Goal: Task Accomplishment & Management: Use online tool/utility

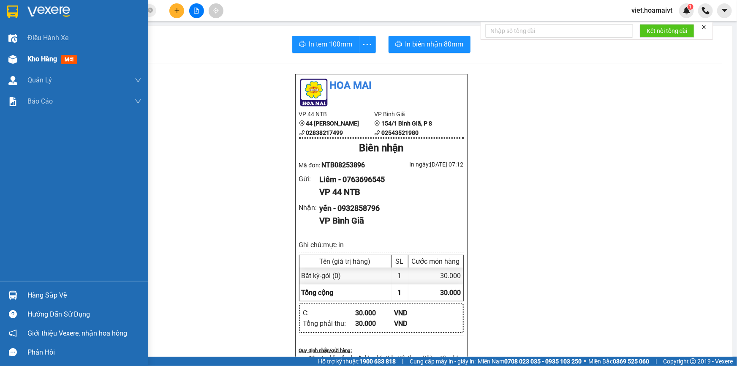
click at [39, 59] on span "Kho hàng" at bounding box center [42, 59] width 30 height 8
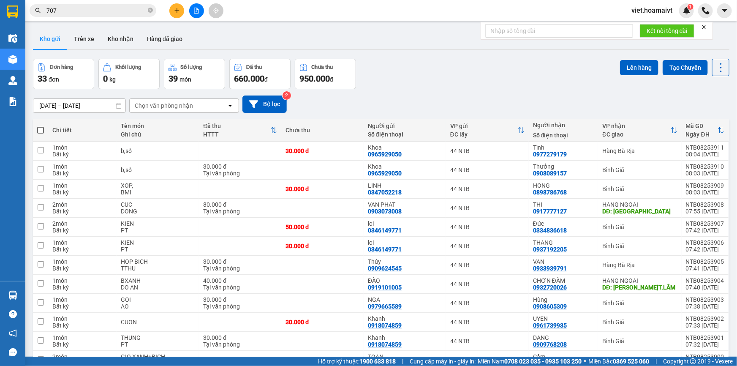
click at [177, 104] on div "Chọn văn phòng nhận" at bounding box center [164, 105] width 58 height 8
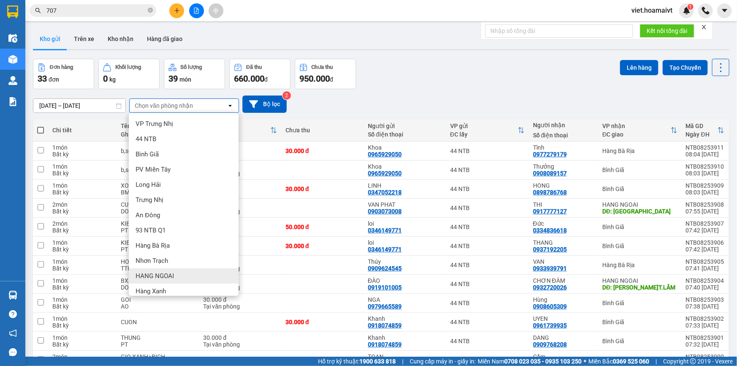
click at [179, 277] on div "HANG NGOAI" at bounding box center [184, 275] width 110 height 15
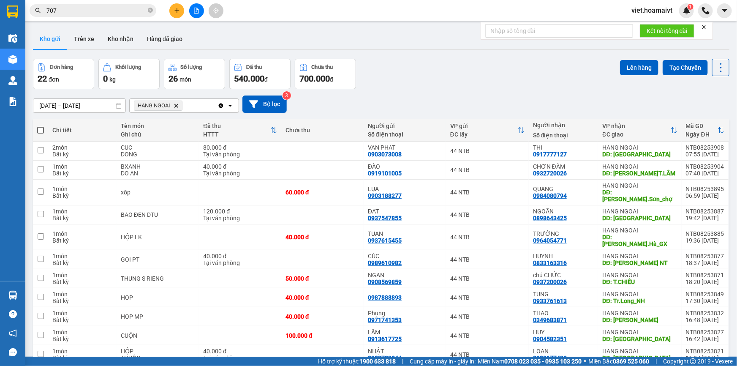
click at [40, 130] on span at bounding box center [40, 130] width 7 height 7
click at [41, 126] on input "checkbox" at bounding box center [41, 126] width 0 height 0
checkbox input "true"
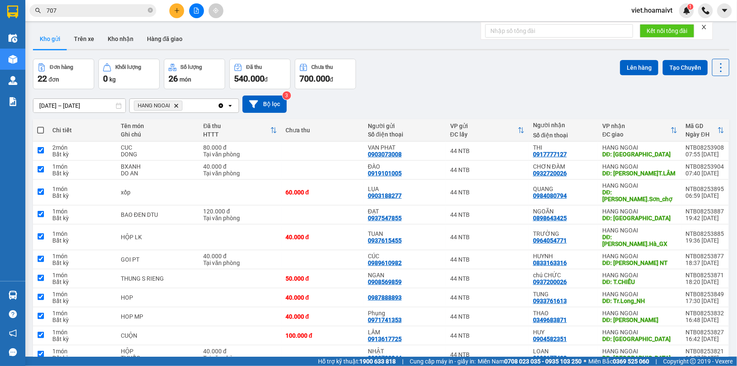
checkbox input "true"
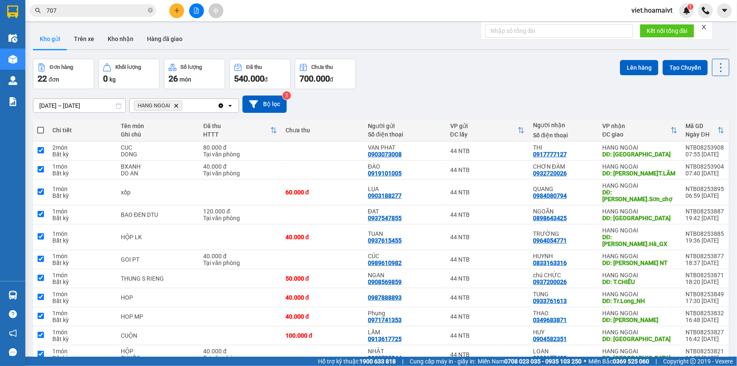
checkbox input "true"
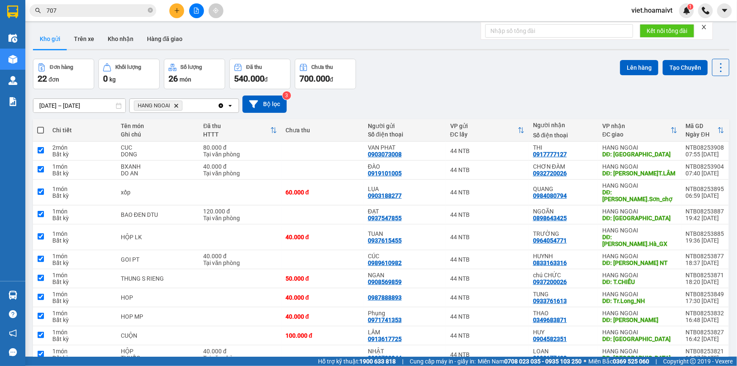
checkbox input "true"
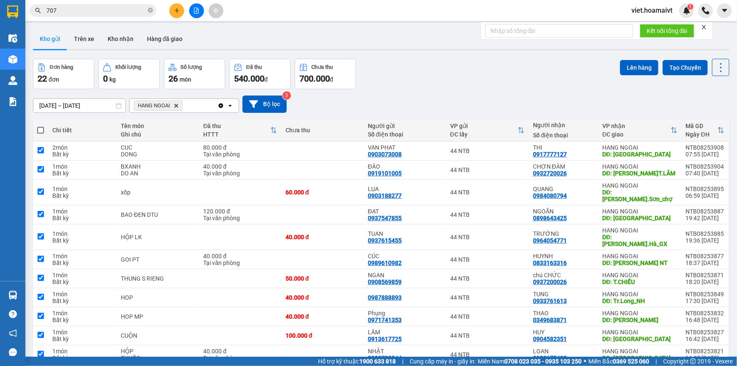
checkbox input "true"
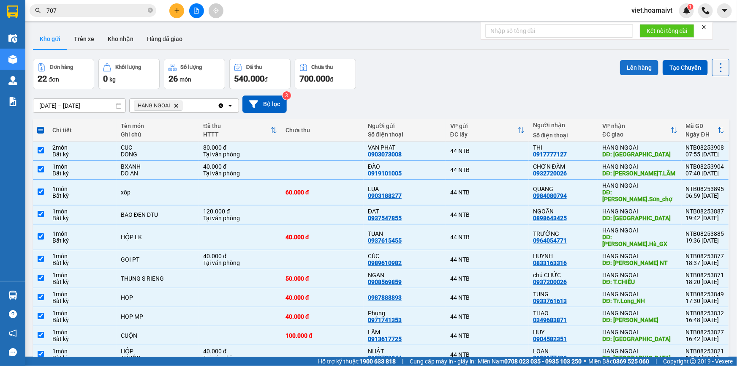
click at [638, 66] on button "Lên hàng" at bounding box center [639, 67] width 38 height 15
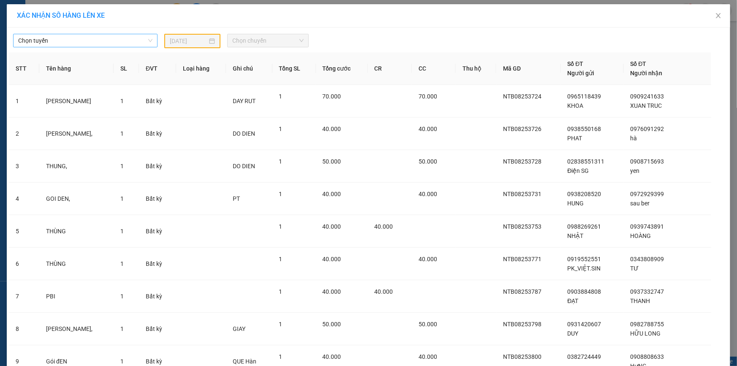
click at [87, 38] on span "Chọn tuyến" at bounding box center [85, 40] width 134 height 13
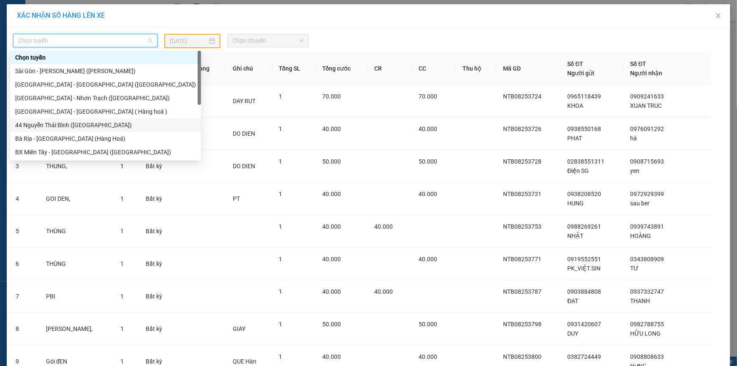
click at [55, 127] on div "44 Nguyễn Thái Bình ([GEOGRAPHIC_DATA])" at bounding box center [105, 124] width 181 height 9
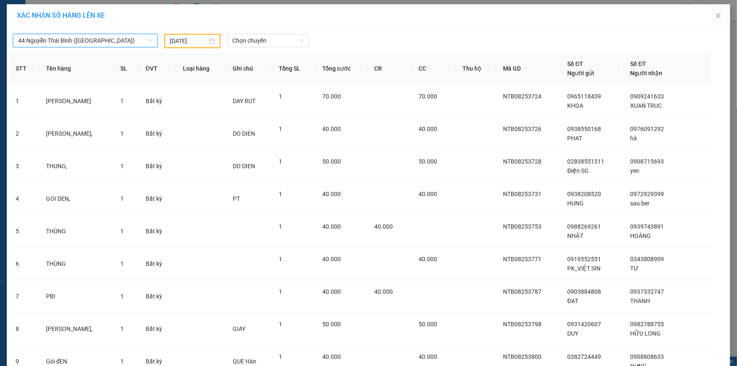
click at [171, 42] on input "[DATE]" at bounding box center [189, 40] width 38 height 9
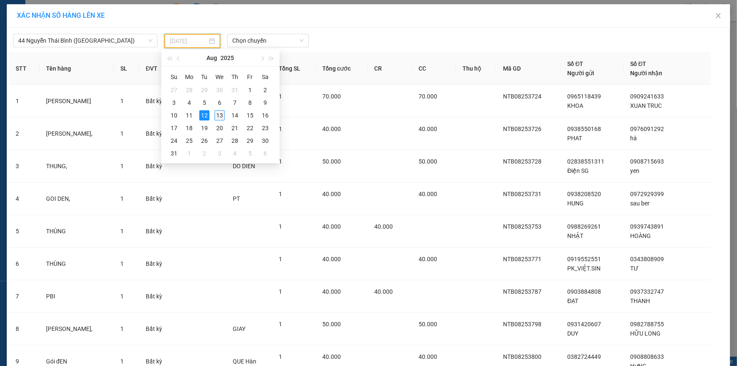
click at [218, 115] on div "13" at bounding box center [220, 115] width 10 height 10
type input "[DATE]"
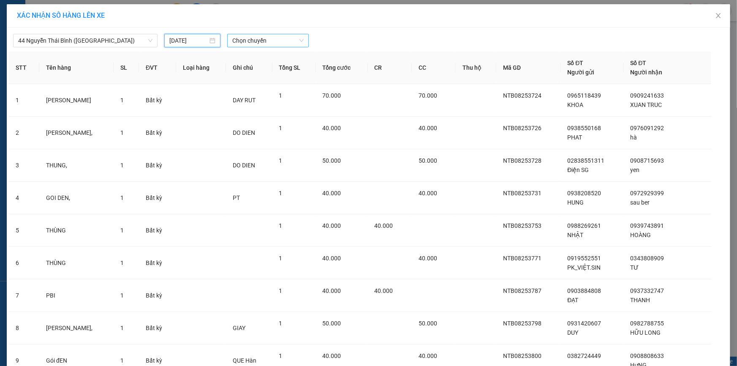
click at [258, 40] on span "Chọn chuyến" at bounding box center [267, 40] width 71 height 13
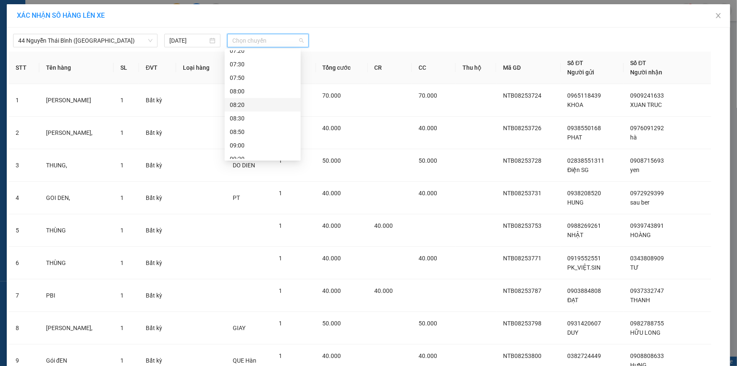
click at [249, 107] on div "08:20" at bounding box center [263, 104] width 66 height 9
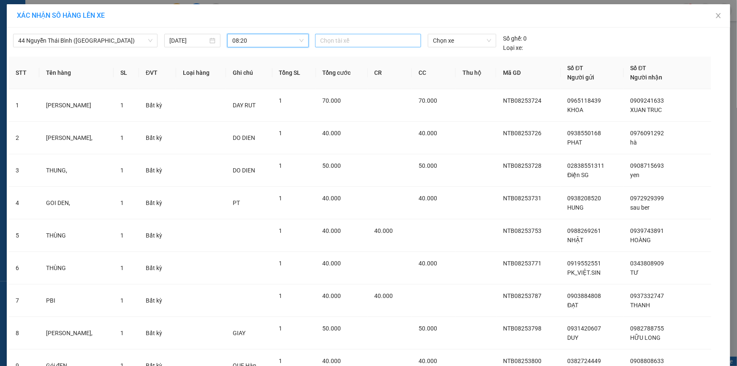
click at [359, 39] on div at bounding box center [368, 40] width 102 height 10
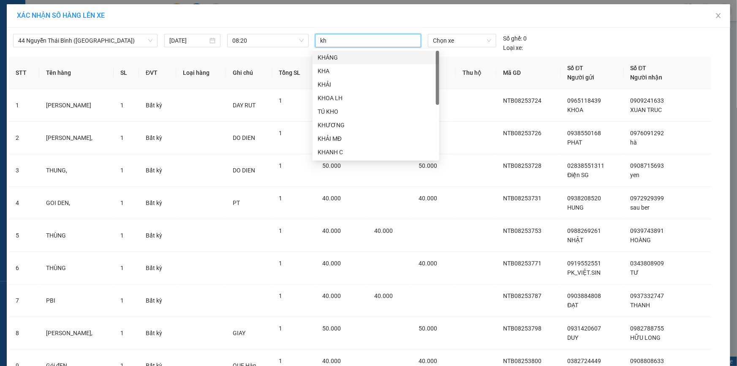
type input "kho"
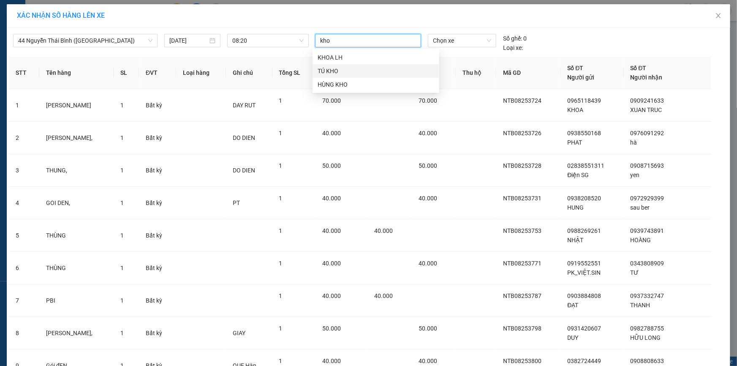
click at [334, 68] on div "TÚ KHO" at bounding box center [376, 70] width 117 height 9
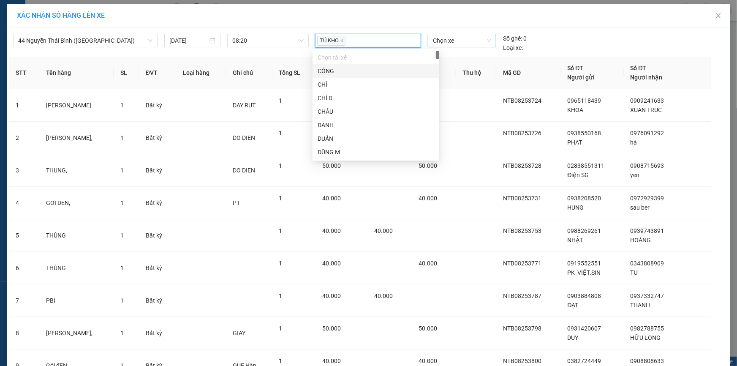
click at [442, 42] on span "Chọn xe" at bounding box center [462, 40] width 58 height 13
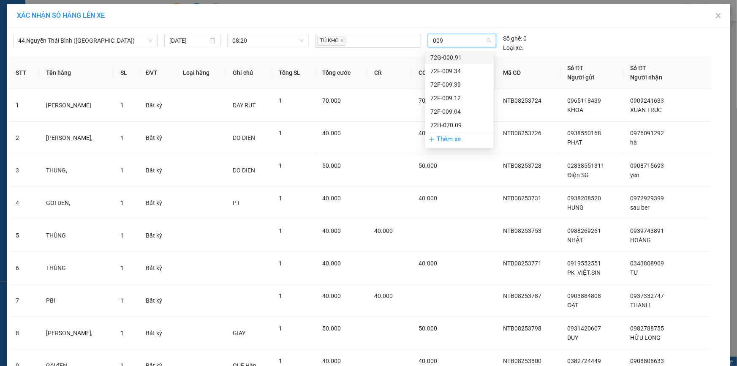
type input "0091"
click at [457, 55] on div "72G-000.91" at bounding box center [460, 57] width 58 height 9
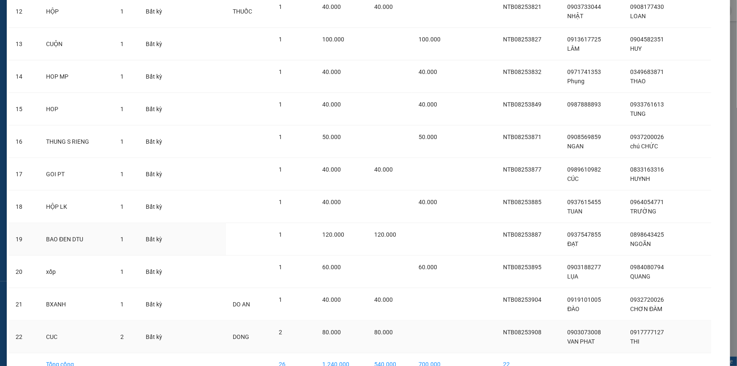
scroll to position [494, 0]
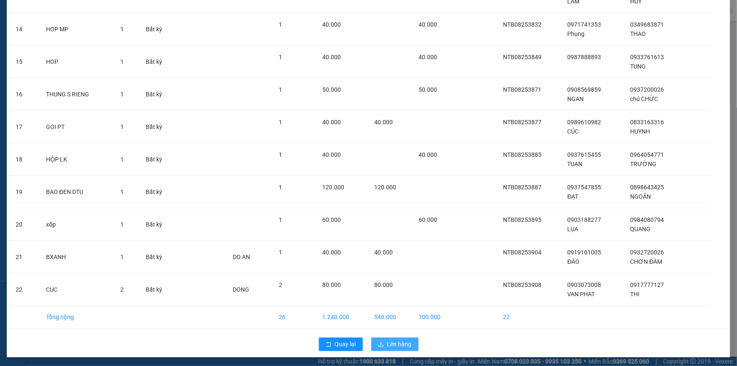
click at [394, 344] on span "Lên hàng" at bounding box center [399, 344] width 25 height 9
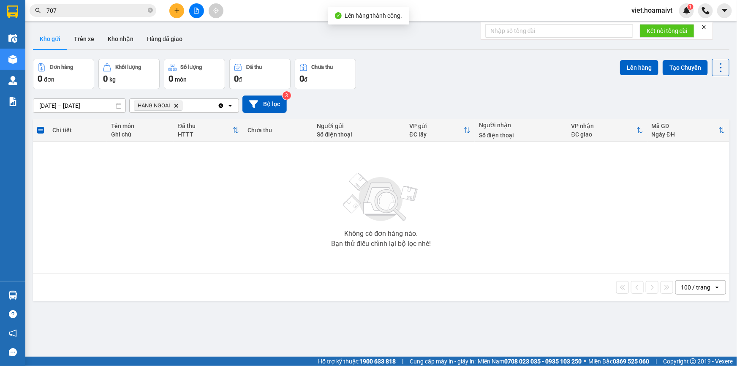
click at [197, 11] on icon "file-add" at bounding box center [196, 11] width 5 height 6
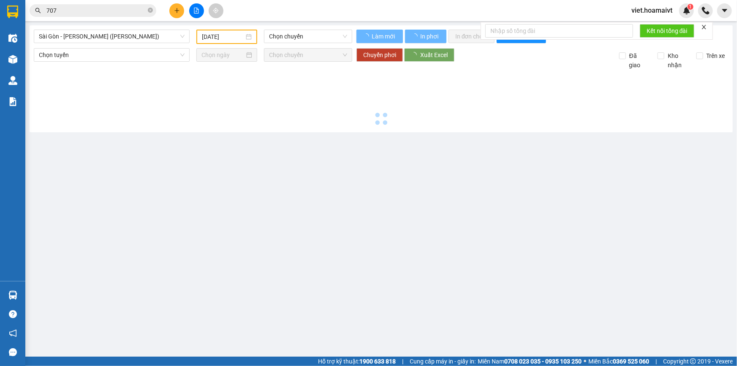
type input "[DATE]"
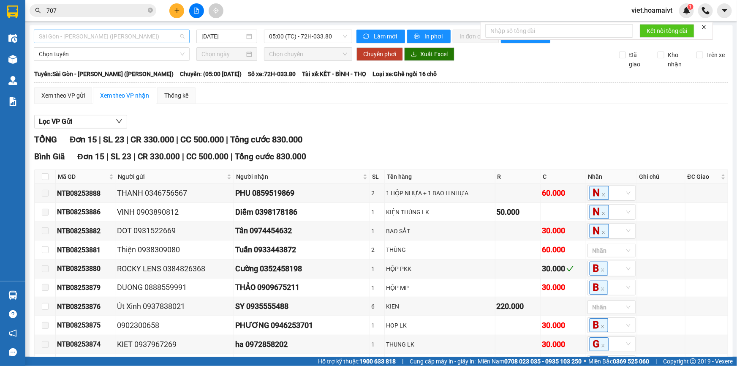
click at [120, 35] on span "Sài Gòn - [PERSON_NAME] ([PERSON_NAME])" at bounding box center [112, 36] width 146 height 13
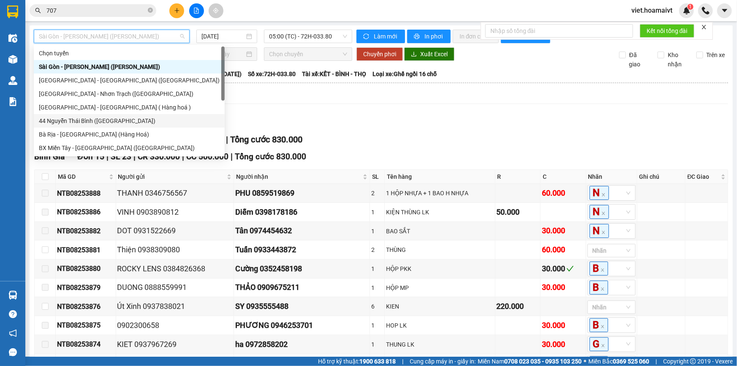
click at [79, 119] on div "44 Nguyễn Thái Bình ([GEOGRAPHIC_DATA])" at bounding box center [129, 120] width 181 height 9
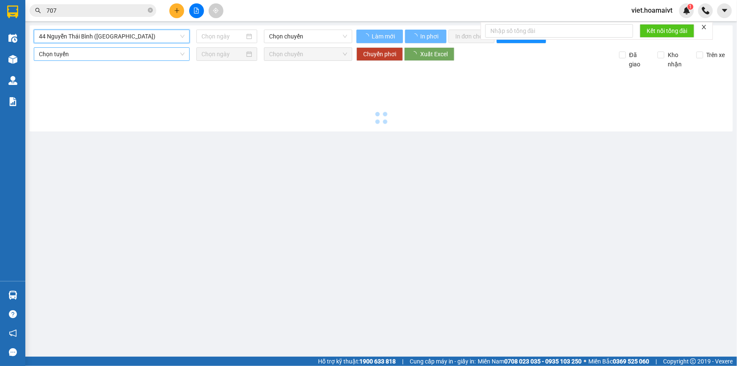
type input "[DATE]"
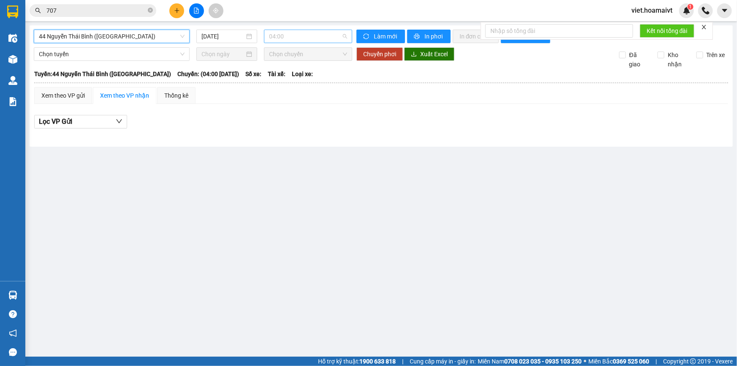
click at [311, 35] on span "04:00" at bounding box center [308, 36] width 78 height 13
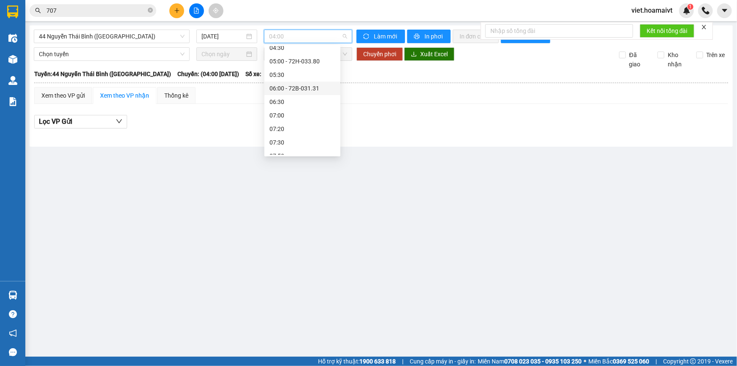
scroll to position [76, 0]
click at [317, 137] on div "08:20 - 72G-000.91" at bounding box center [303, 138] width 66 height 9
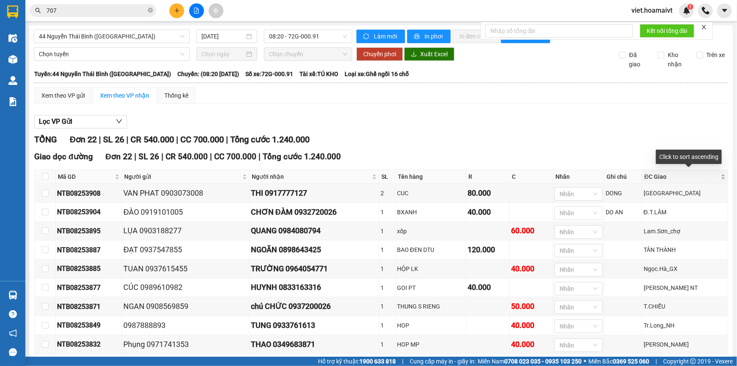
click at [696, 175] on span "ĐC Giao" at bounding box center [682, 176] width 75 height 9
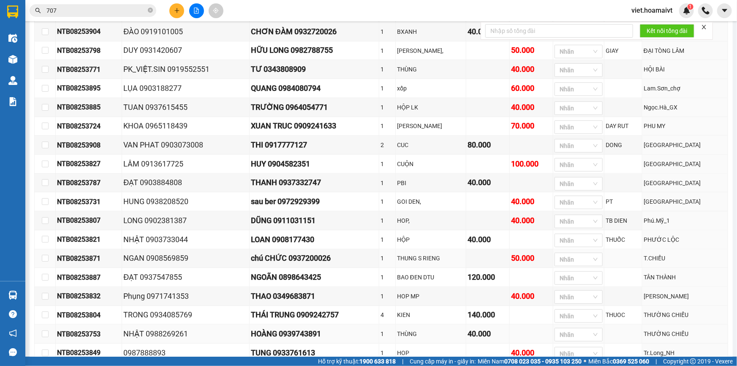
scroll to position [289, 0]
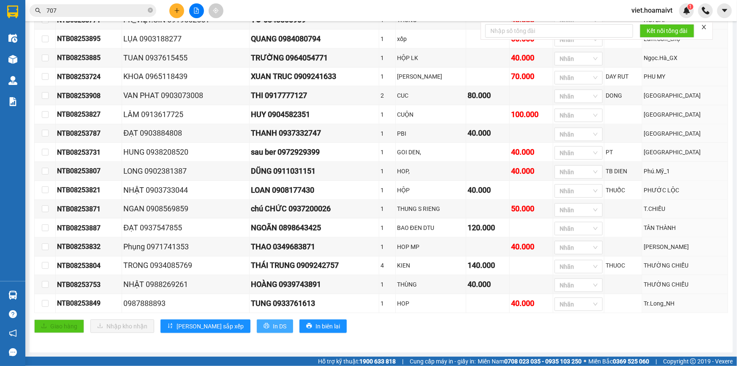
click at [273, 331] on span "In DS" at bounding box center [280, 326] width 14 height 9
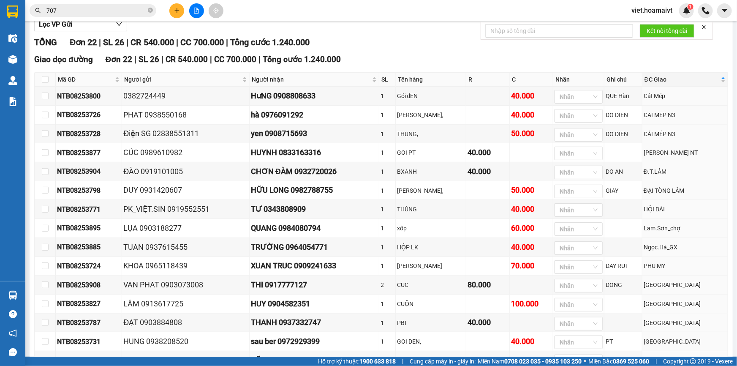
scroll to position [0, 0]
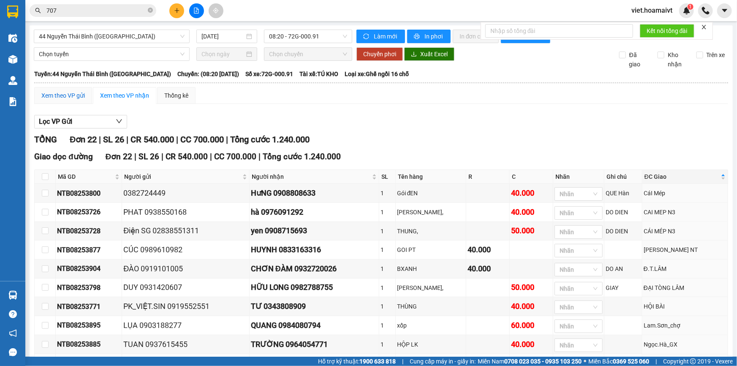
click at [66, 97] on div "Xem theo VP gửi" at bounding box center [63, 95] width 44 height 9
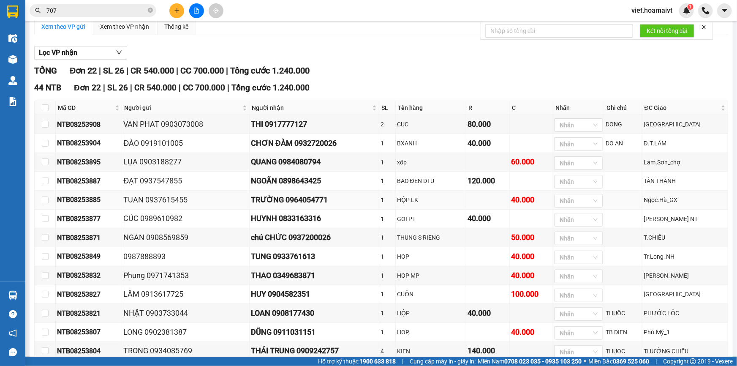
scroll to position [76, 0]
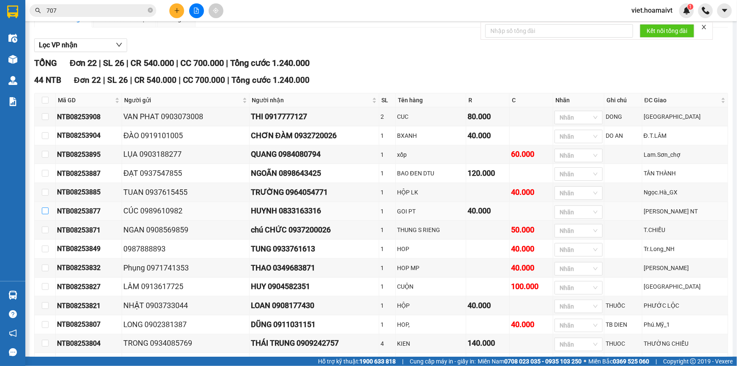
click at [45, 212] on input "checkbox" at bounding box center [45, 210] width 7 height 7
checkbox input "true"
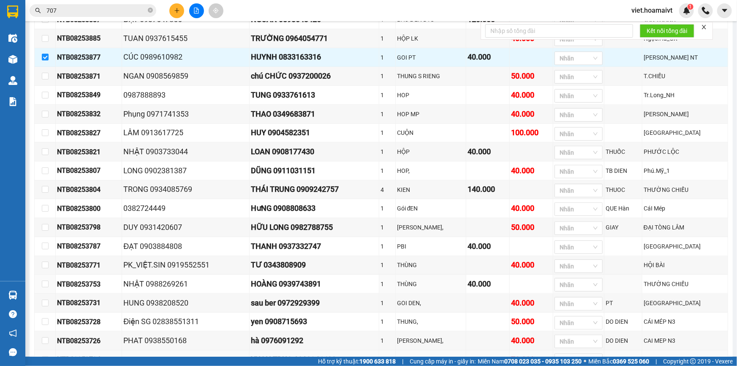
scroll to position [289, 0]
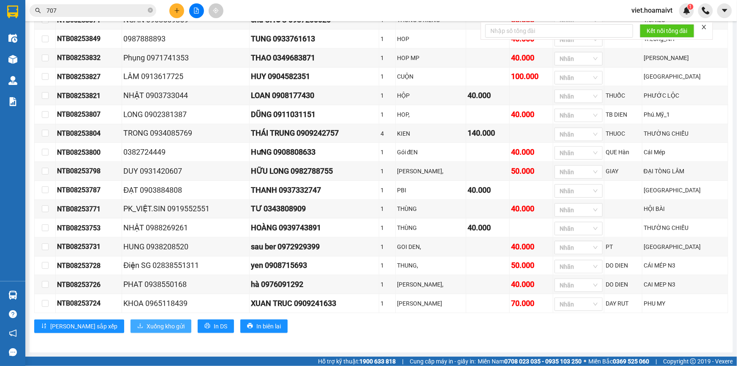
click at [147, 325] on span "Xuống kho gửi" at bounding box center [166, 326] width 38 height 9
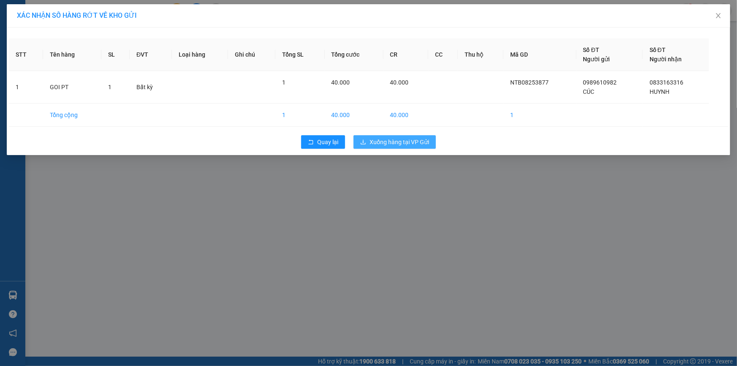
click at [415, 139] on span "Xuống hàng tại VP Gửi" at bounding box center [400, 141] width 60 height 9
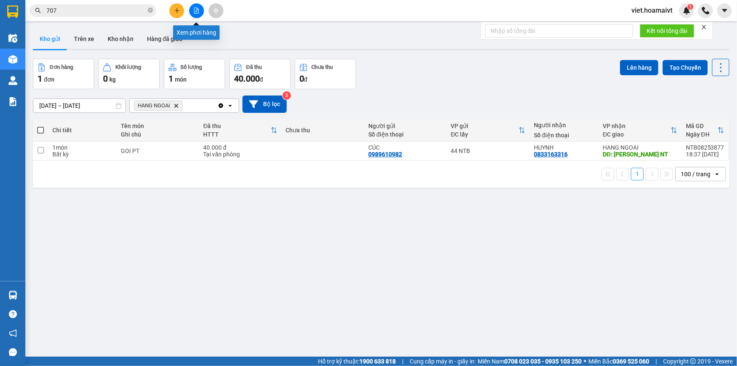
click at [198, 11] on icon "file-add" at bounding box center [197, 11] width 6 height 6
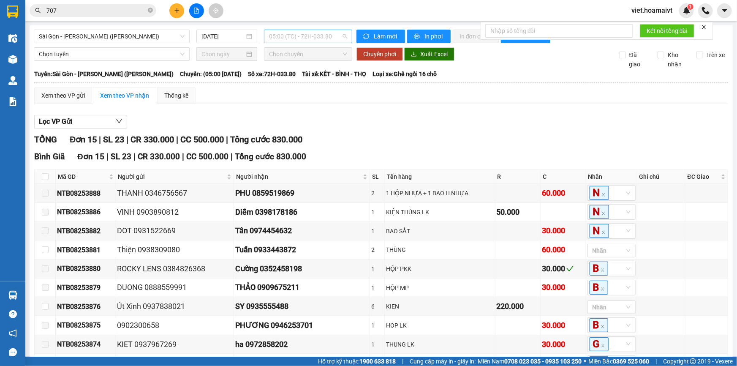
click at [313, 37] on span "05:00 (TC) - 72H-033.80" at bounding box center [308, 36] width 78 height 13
click at [140, 35] on span "Sài Gòn - [PERSON_NAME] ([PERSON_NAME])" at bounding box center [112, 36] width 146 height 13
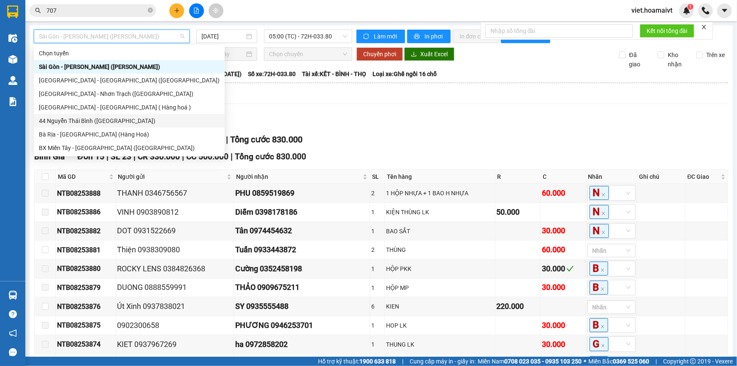
click at [80, 120] on div "44 Nguyễn Thái Bình ([GEOGRAPHIC_DATA])" at bounding box center [129, 120] width 181 height 9
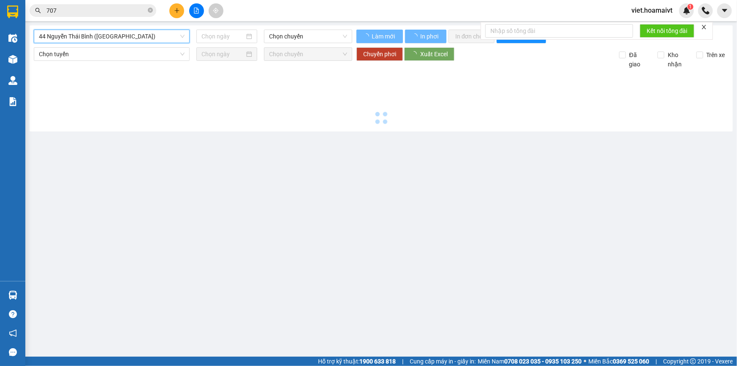
type input "[DATE]"
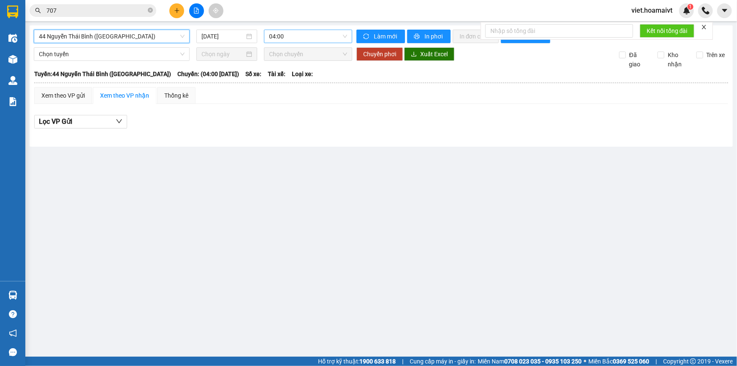
click at [295, 36] on span "04:00" at bounding box center [308, 36] width 78 height 13
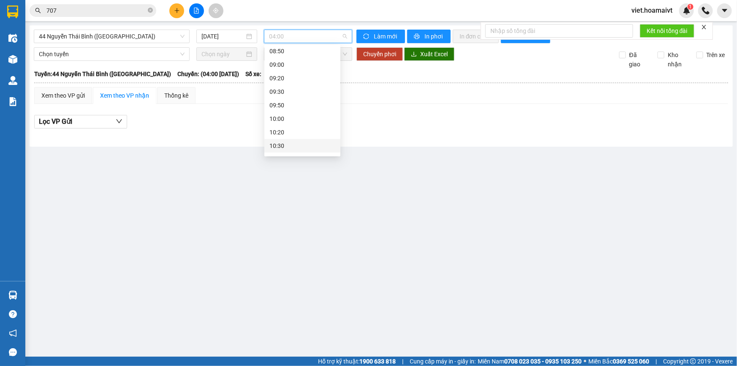
scroll to position [128, 0]
click at [304, 87] on div "08:20 - 72G-000.91" at bounding box center [303, 86] width 66 height 9
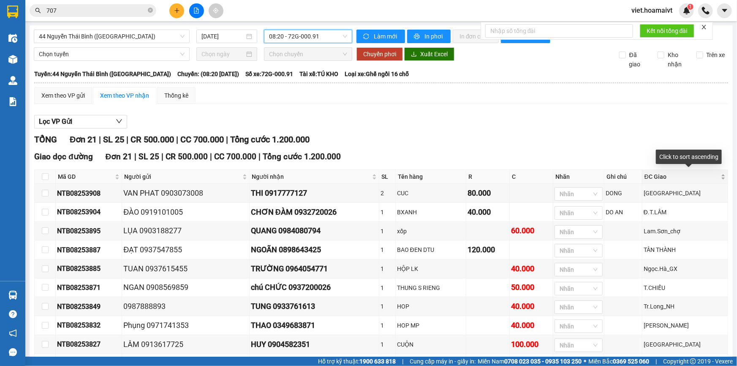
click at [694, 176] on span "ĐC Giao" at bounding box center [682, 176] width 75 height 9
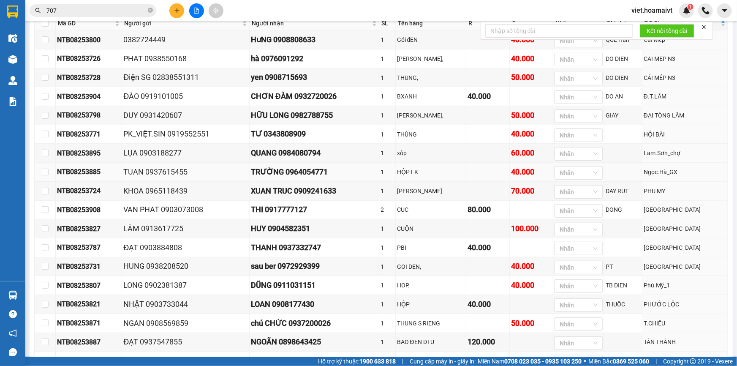
scroll to position [270, 0]
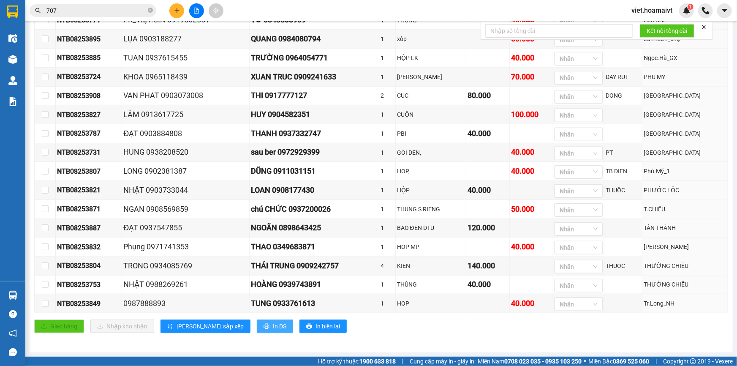
click at [257, 322] on button "In DS" at bounding box center [275, 326] width 36 height 14
